Goal: Information Seeking & Learning: Learn about a topic

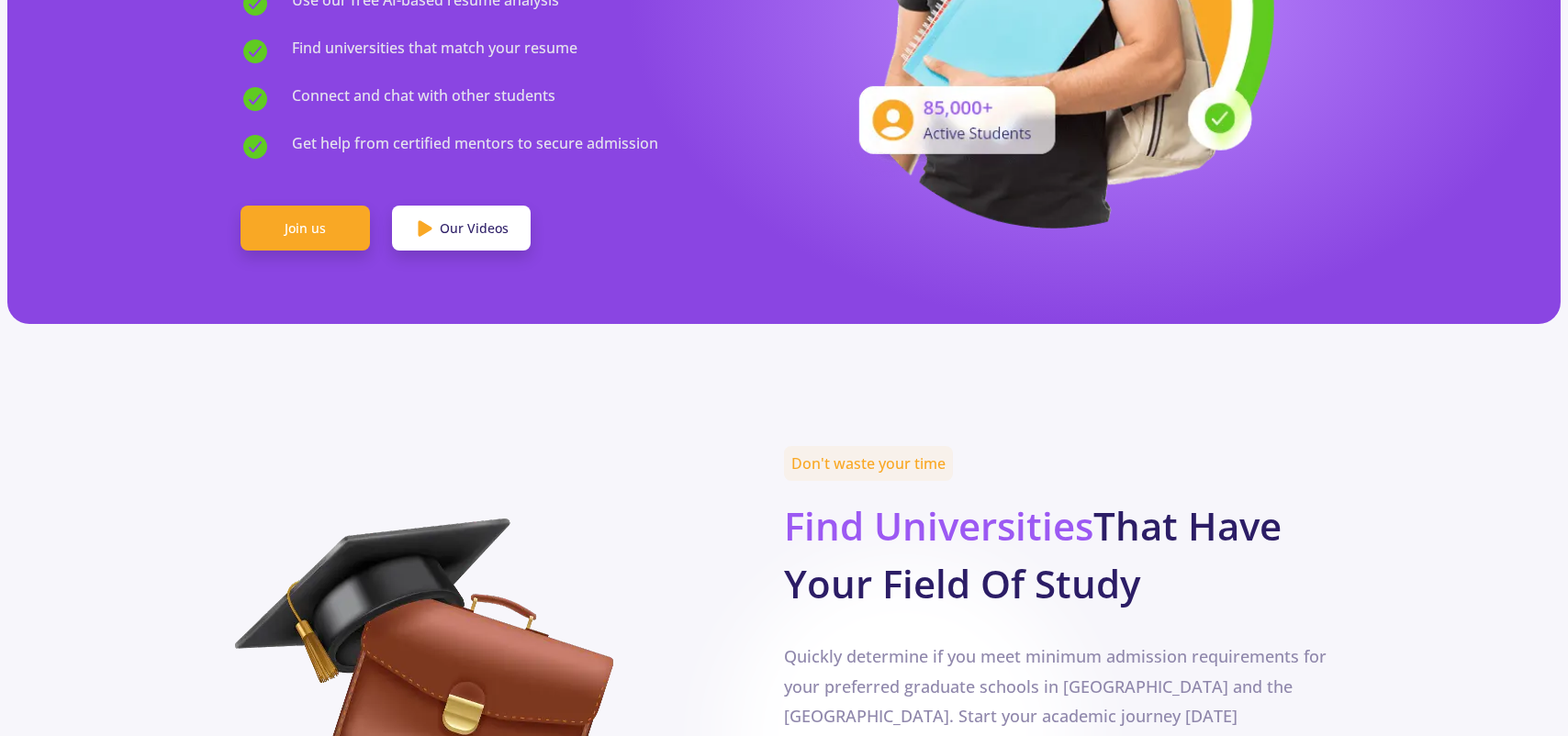
scroll to position [917, 0]
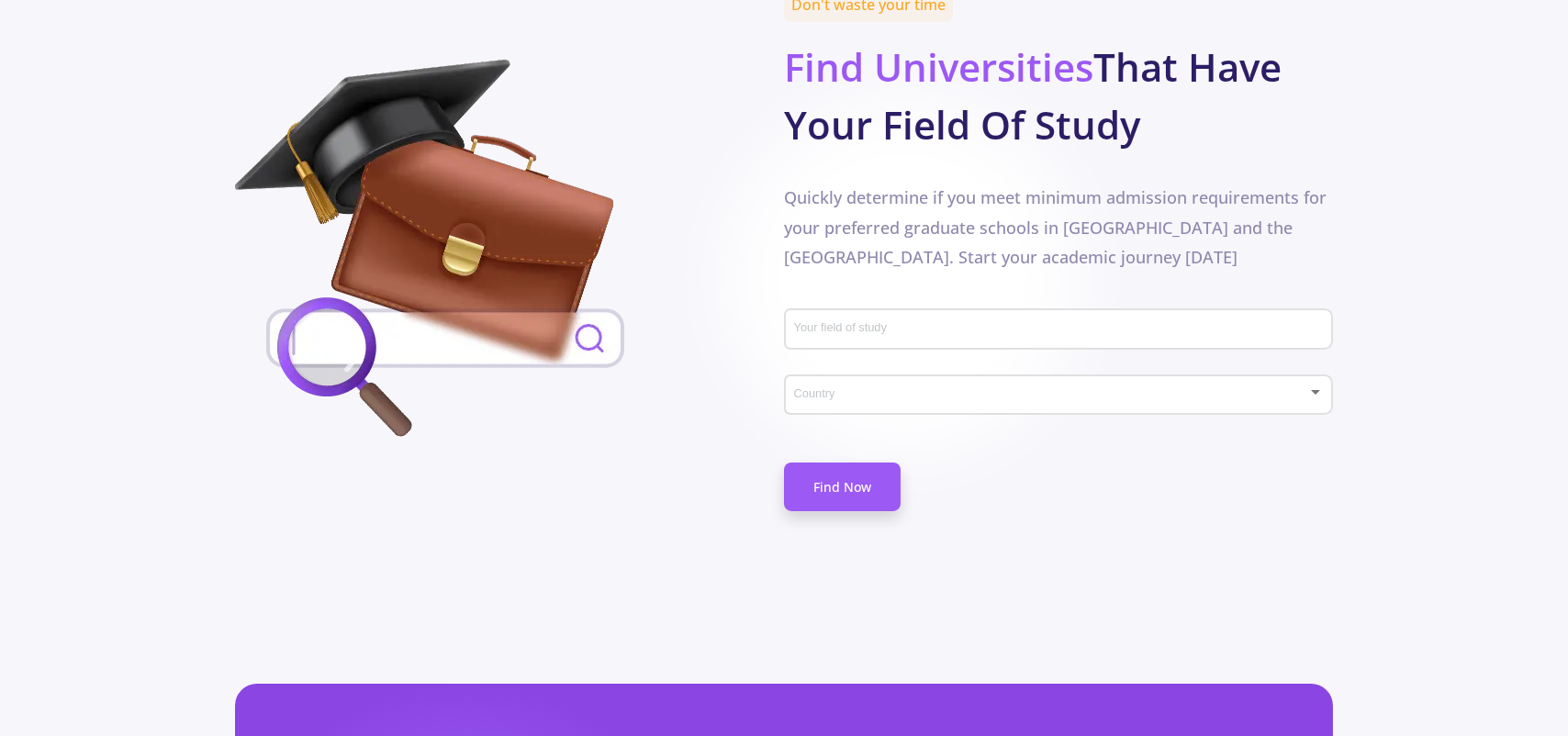
click at [841, 322] on input "Your field of study" at bounding box center [1061, 330] width 536 height 17
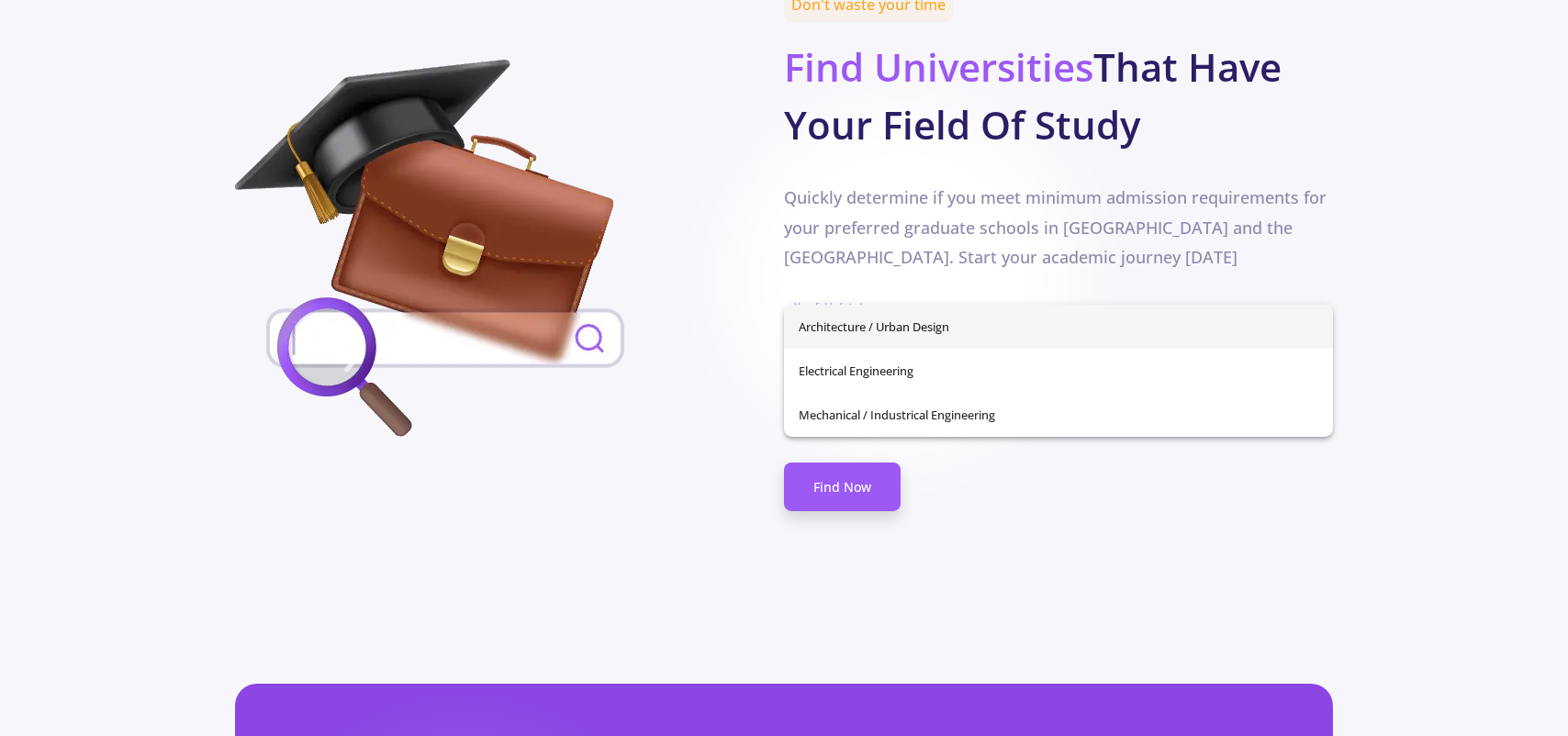
type input "E"
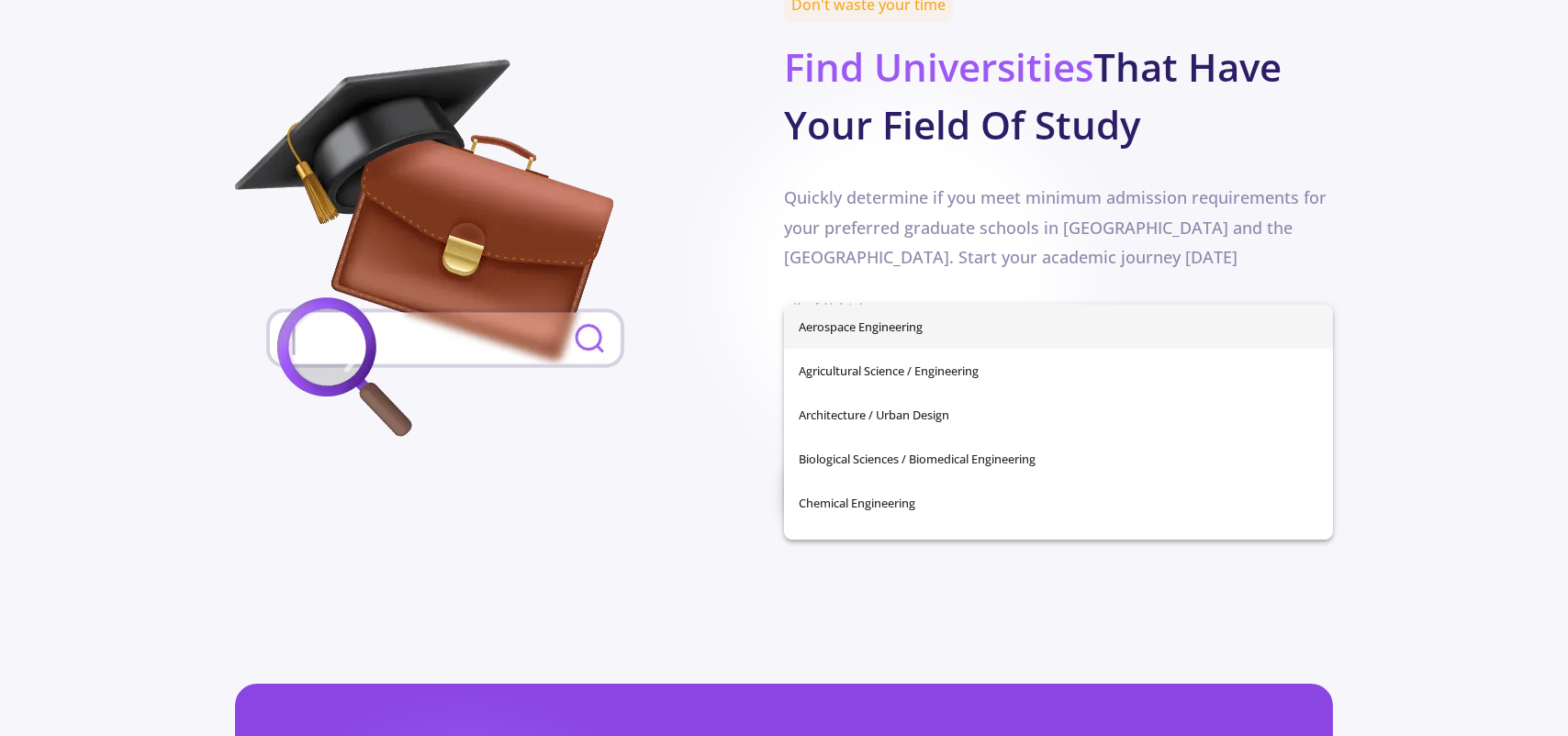
click at [743, 355] on div at bounding box center [510, 252] width 549 height 385
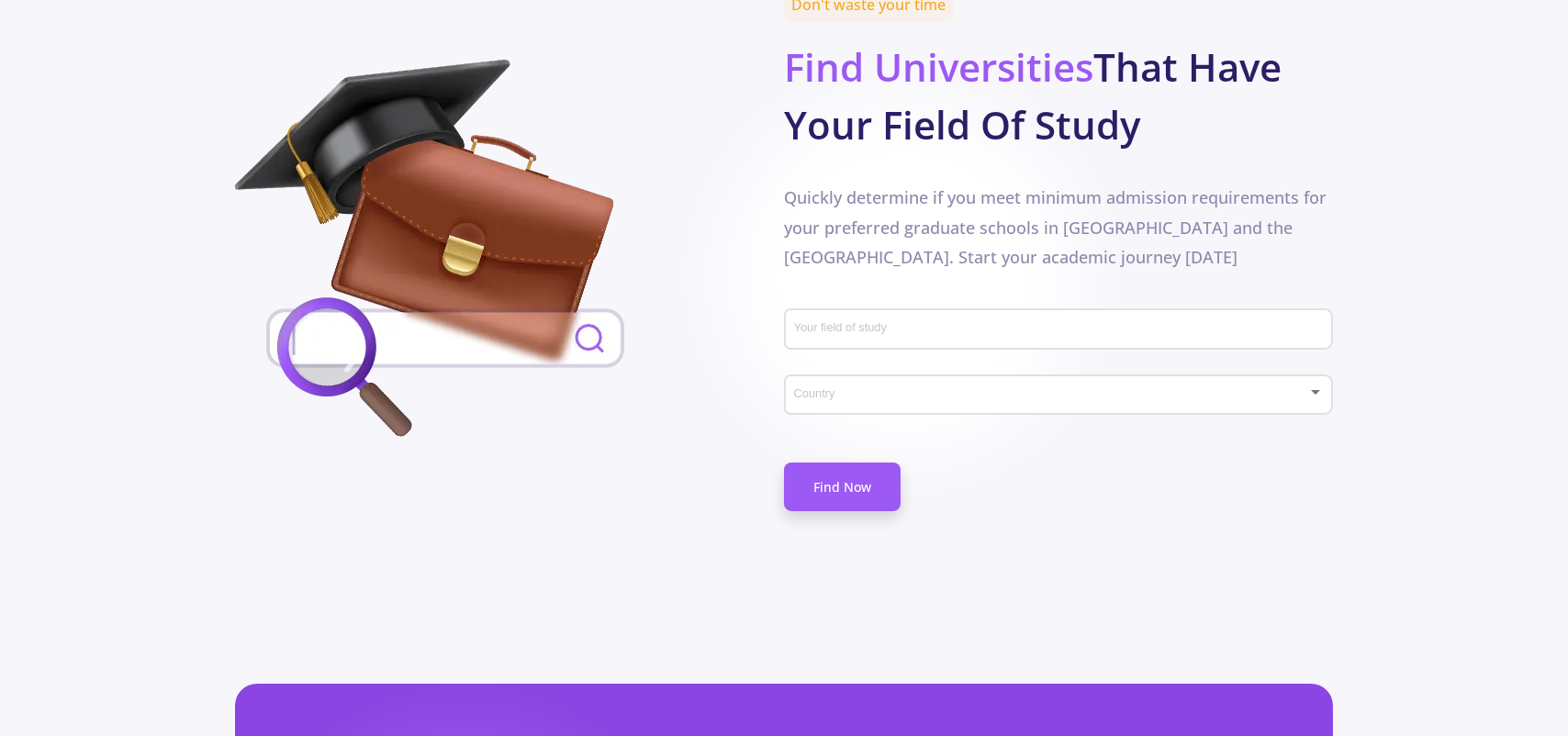
click at [813, 368] on div "Country" at bounding box center [1058, 391] width 531 height 46
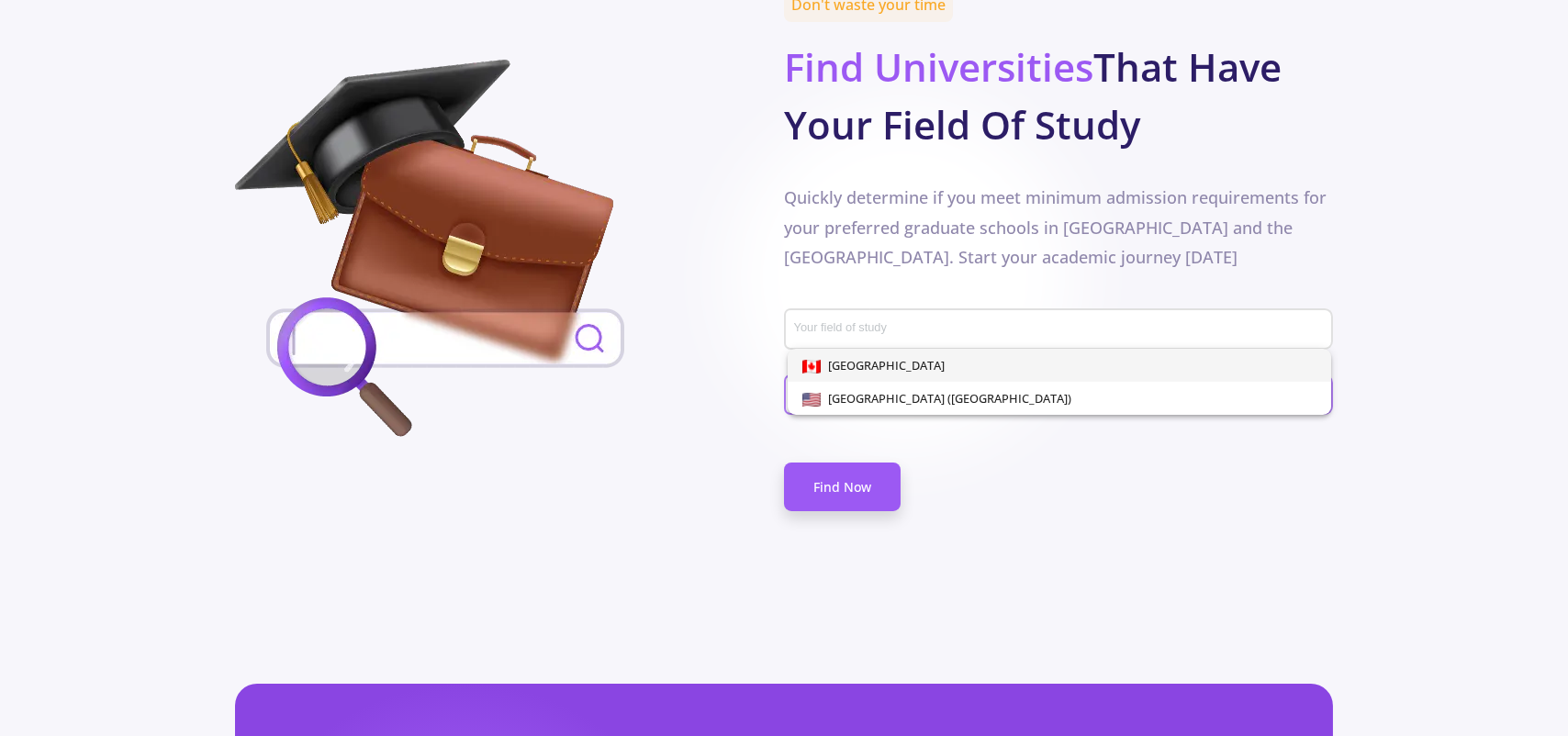
click at [855, 358] on span "[GEOGRAPHIC_DATA]" at bounding box center [882, 365] width 124 height 17
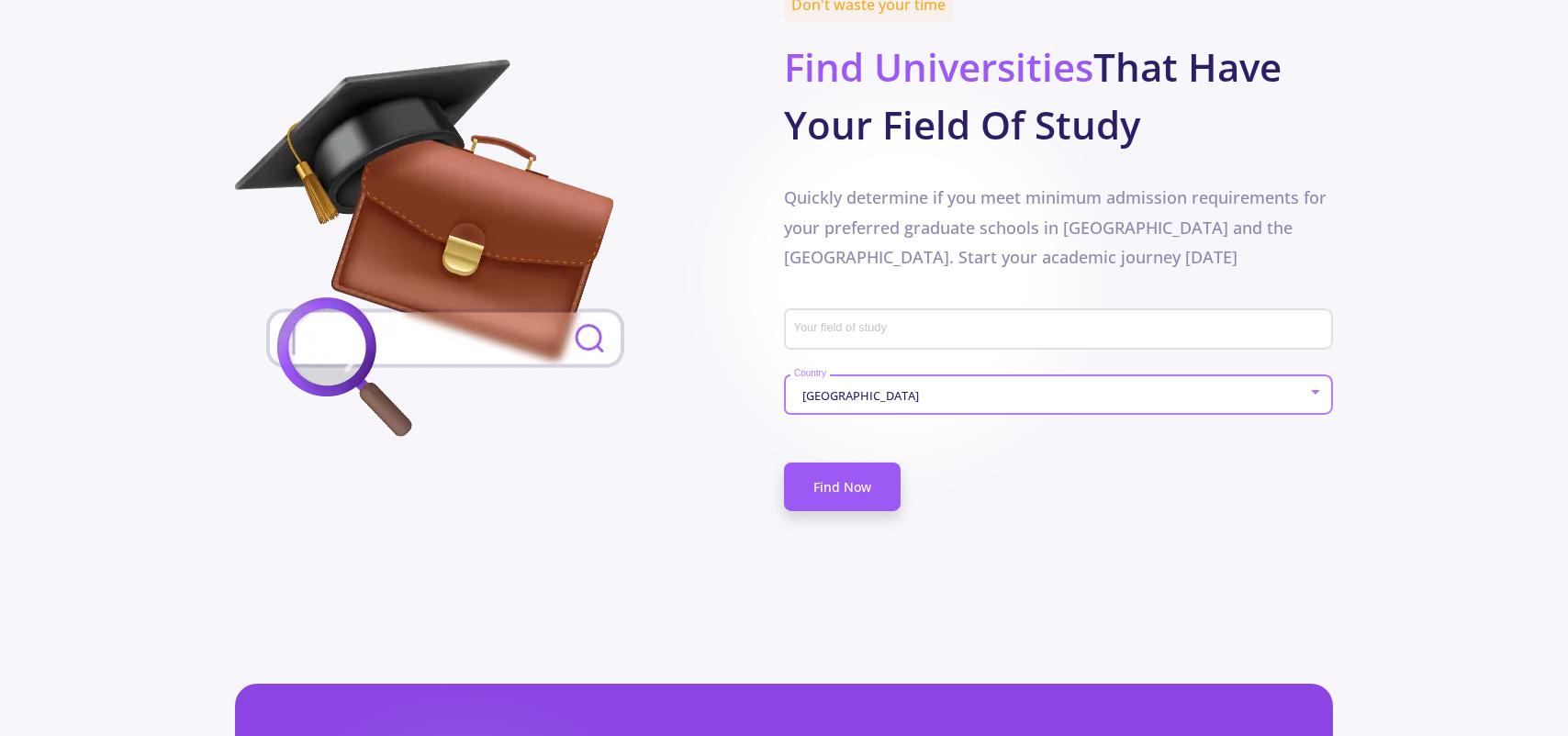
click at [851, 322] on input "Your field of study" at bounding box center [1061, 330] width 536 height 17
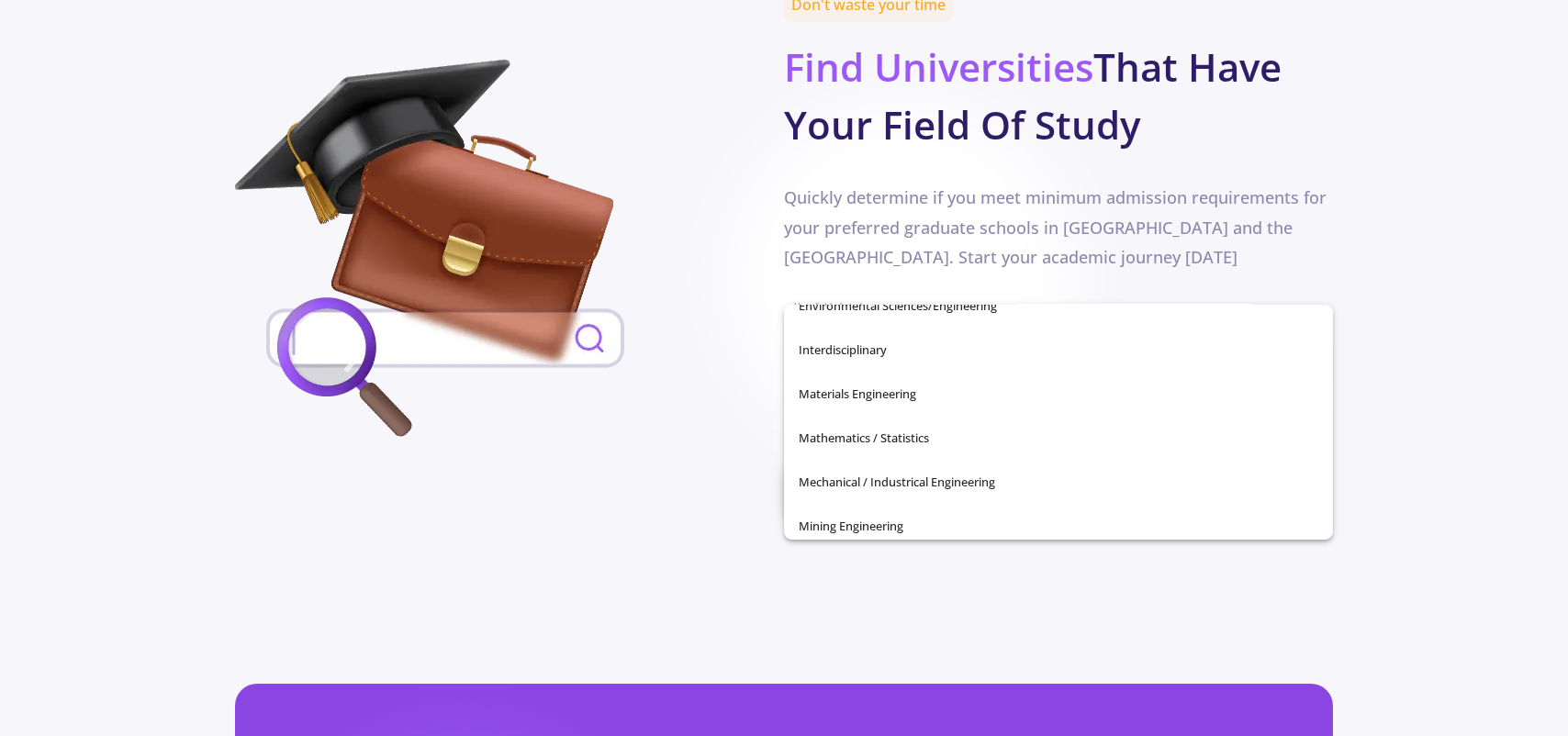
scroll to position [553, 0]
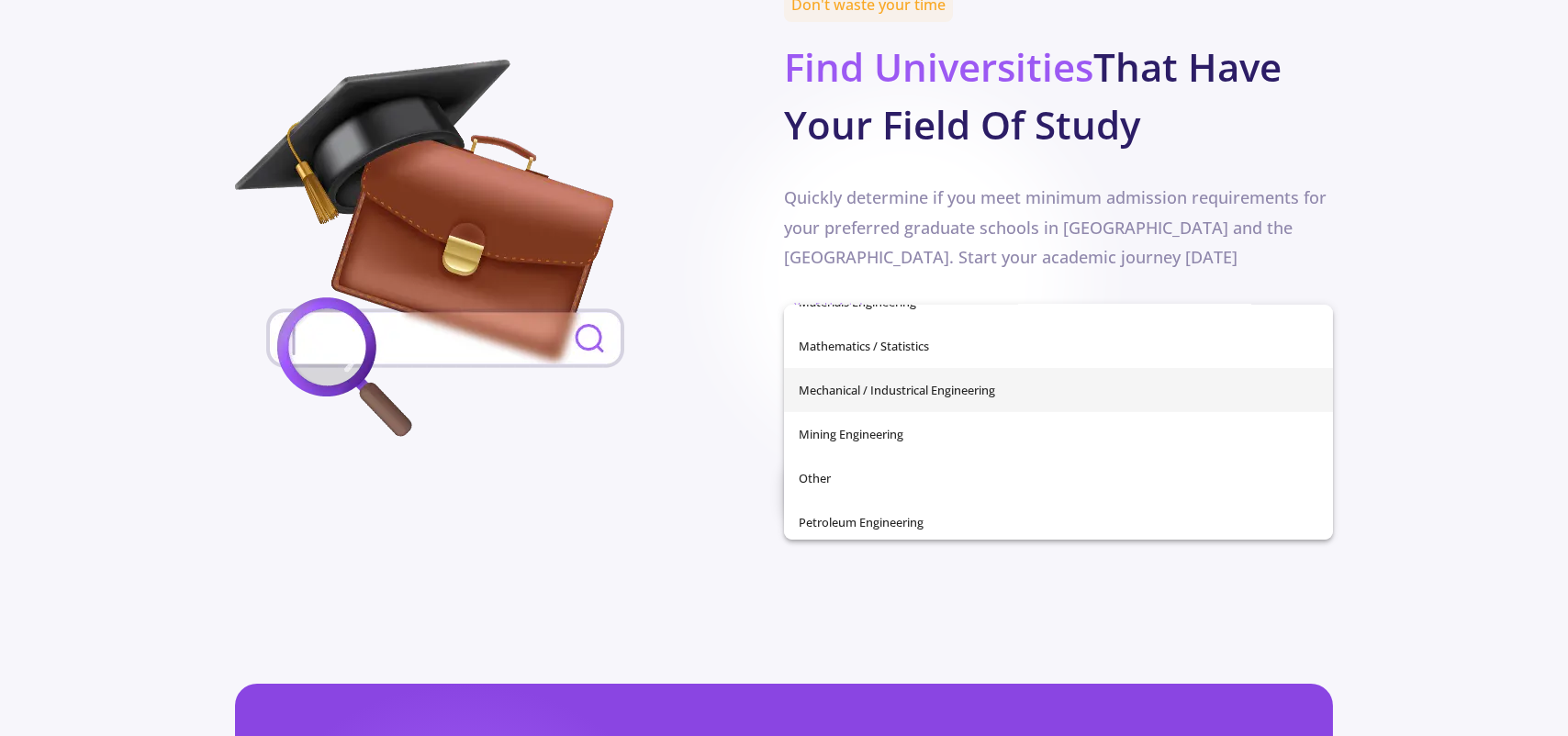
click at [918, 381] on span "Mechanical / Industrical Engineering" at bounding box center [1058, 390] width 519 height 44
type input "Mechanical / Industrical Engineering"
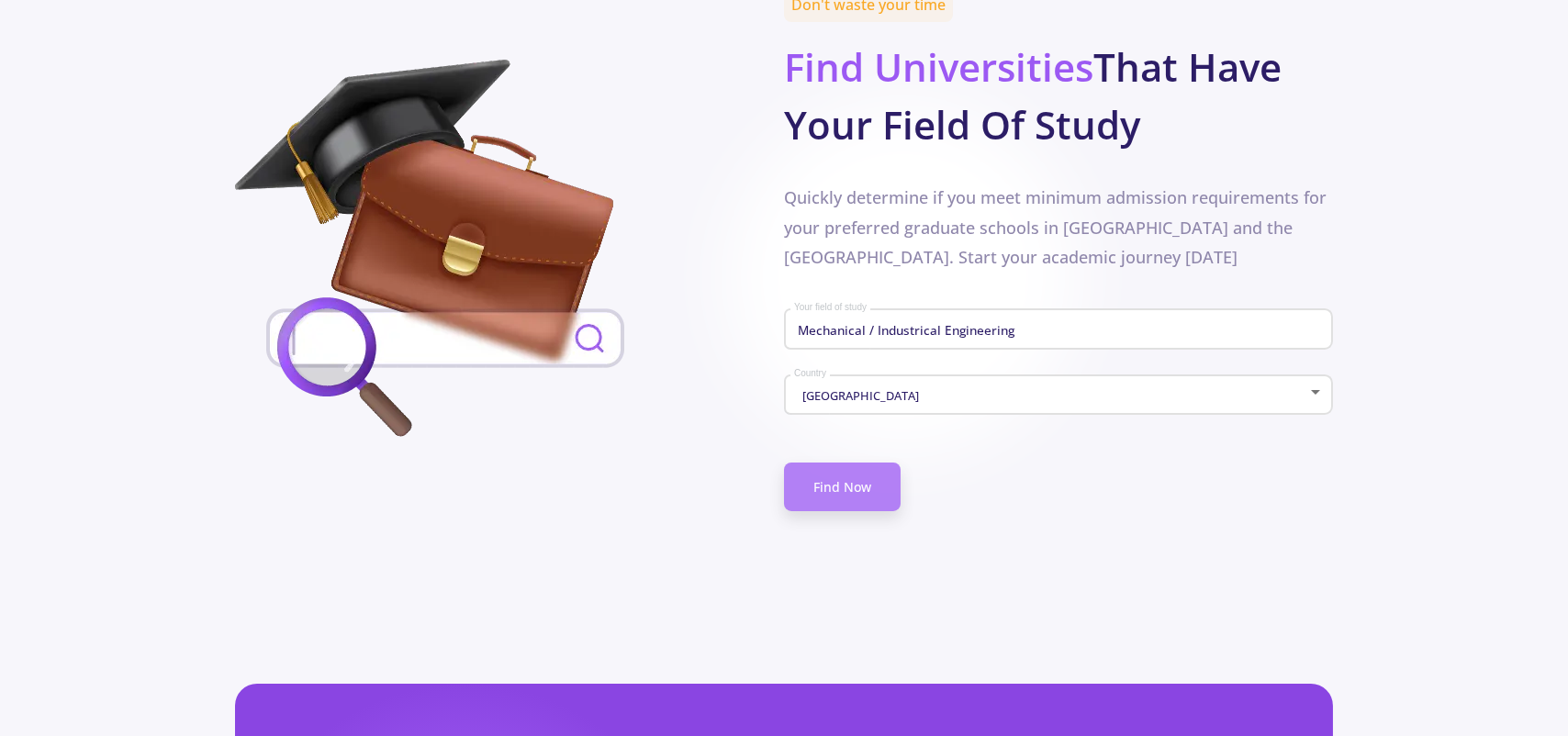
drag, startPoint x: 853, startPoint y: 441, endPoint x: 836, endPoint y: 447, distance: 18.0
click at [852, 462] on link "Find Now" at bounding box center [842, 487] width 117 height 49
